Goal: Navigation & Orientation: Find specific page/section

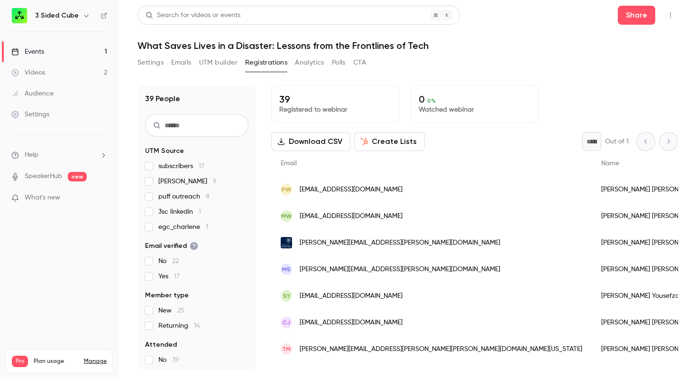
click at [30, 54] on div "Events" at bounding box center [27, 51] width 33 height 9
